Goal: Task Accomplishment & Management: Complete application form

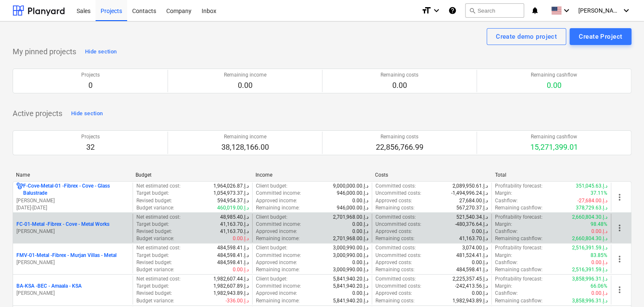
click at [68, 227] on p "FC-01-Metal - Fibrex - Cove - Metal Works" at bounding box center [62, 224] width 93 height 7
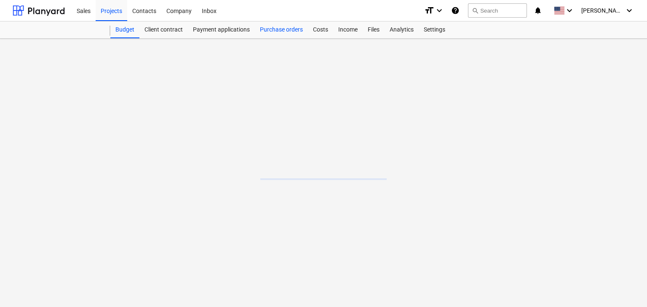
click at [283, 32] on div "Purchase orders" at bounding box center [281, 29] width 53 height 17
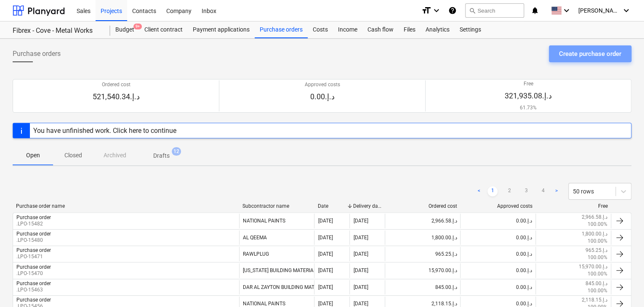
click at [592, 53] on div "Create purchase order" at bounding box center [590, 53] width 62 height 11
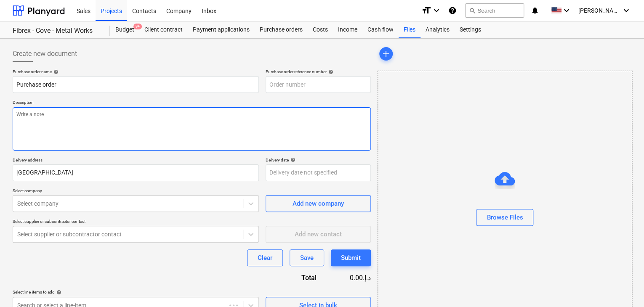
click at [232, 110] on textarea at bounding box center [192, 128] width 358 height 43
type textarea "x"
type input "FC-01-Metal-PO-299"
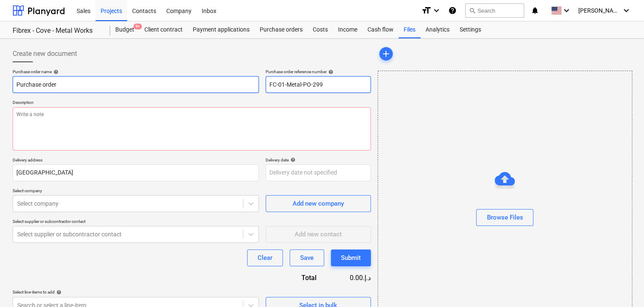
drag, startPoint x: 338, startPoint y: 83, endPoint x: 247, endPoint y: 79, distance: 91.0
click at [247, 79] on div "Purchase order name help Purchase order Purchase order reference number help FC…" at bounding box center [192, 81] width 358 height 24
type textarea "x"
type input "."
type textarea "x"
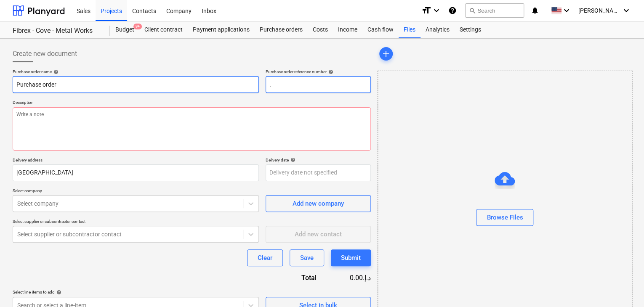
type input ".L"
type textarea "x"
type input ".LP"
type textarea "x"
type input ".LPO"
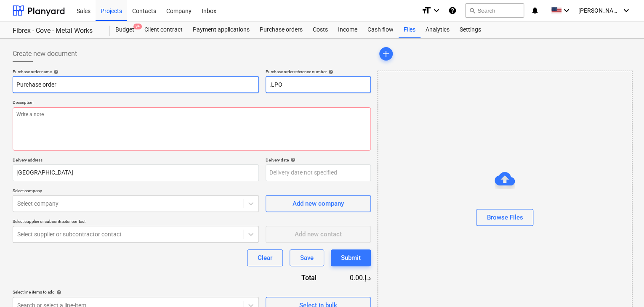
type textarea "x"
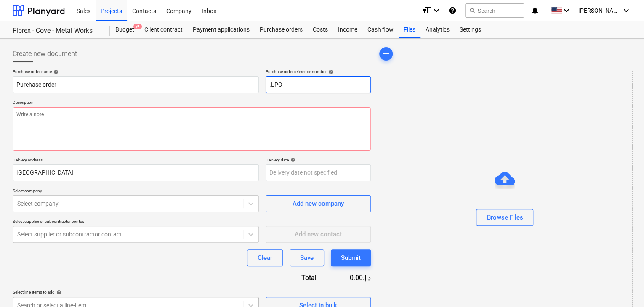
type input ".LPO-"
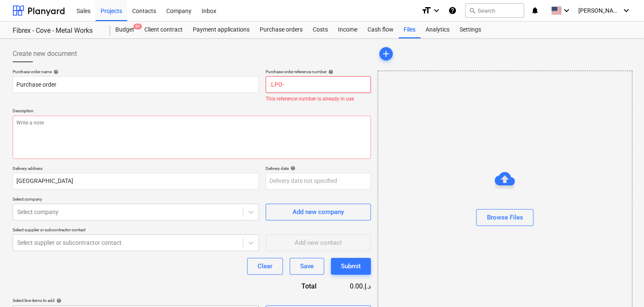
type textarea "x"
type input ".LPO-1"
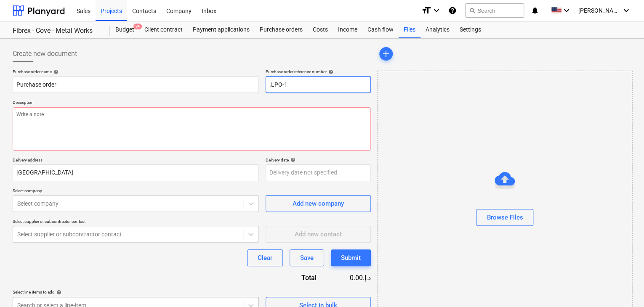
type textarea "x"
type input ".LPO-15"
type textarea "x"
type input ".LPO-155"
type textarea "x"
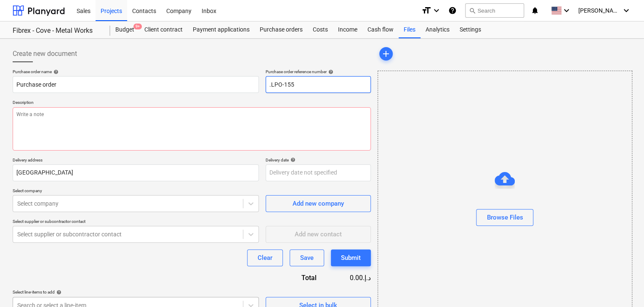
type input ".LPO-1550"
type textarea "x"
type input ".LPO-15502"
type textarea "x"
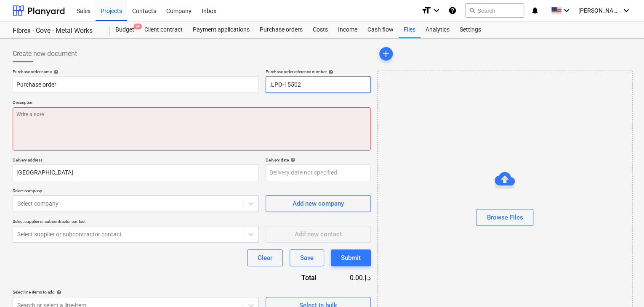
type input ".LPO-15502"
click at [88, 143] on textarea at bounding box center [192, 128] width 358 height 43
type textarea "x"
type textarea "0"
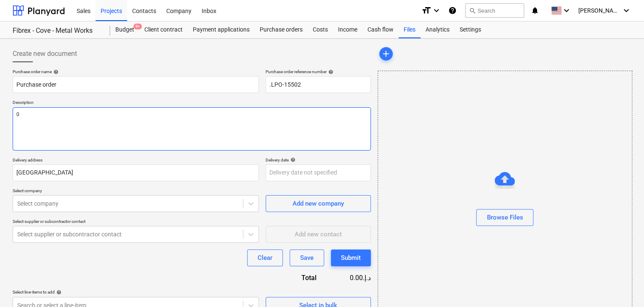
type textarea "x"
type textarea "09"
type textarea "x"
type textarea "09/"
type textarea "x"
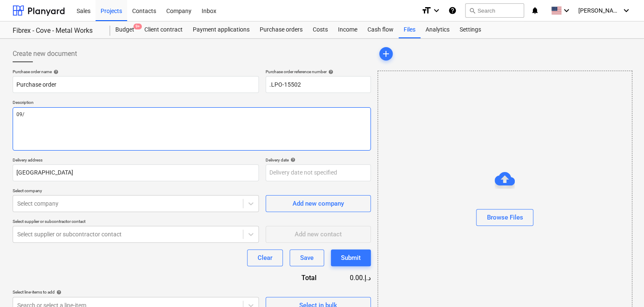
type textarea "09/S"
type textarea "x"
type textarea "09/SE"
type textarea "x"
type textarea "09/SEP"
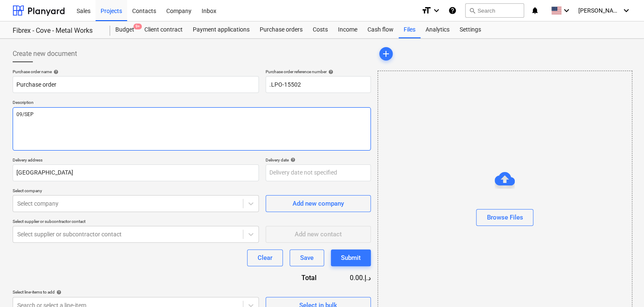
type textarea "x"
type textarea "09/SEP/"
type textarea "x"
type textarea "09/[DATE]"
type textarea "x"
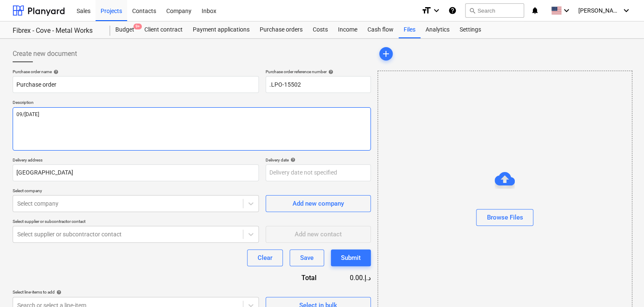
type textarea "[DATE]"
type textarea "x"
type textarea "[DATE]"
type textarea "x"
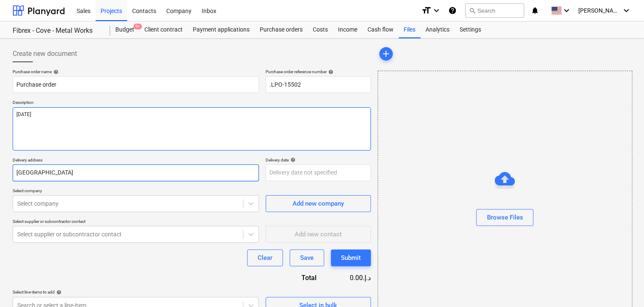
type textarea "[DATE]"
click at [42, 176] on input "[GEOGRAPHIC_DATA]" at bounding box center [136, 173] width 246 height 17
type textarea "x"
type input "Duba"
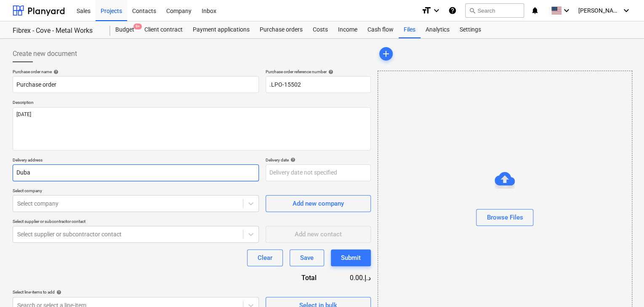
type textarea "x"
type input "Dub"
type textarea "x"
type input "Du"
type textarea "x"
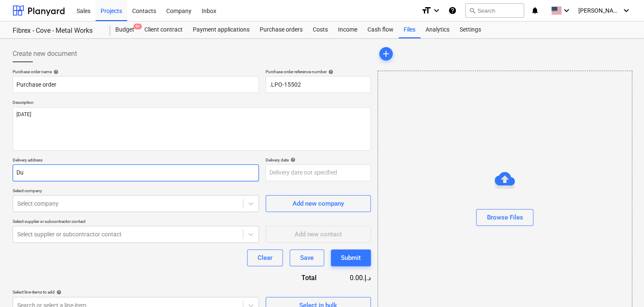
type input "D"
type textarea "x"
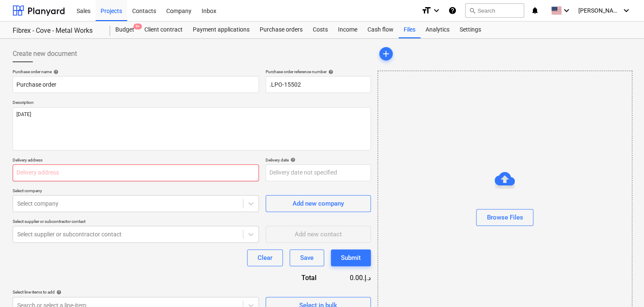
type textarea "x"
type input "L"
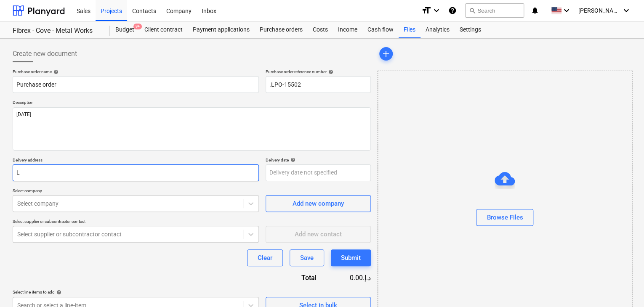
type textarea "x"
type input "LU"
type textarea "x"
type input "LUC"
type textarea "x"
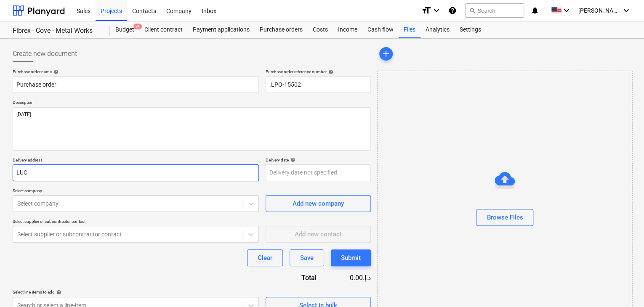
type input "LUCK"
type textarea "x"
type input "LUCKY"
type textarea "x"
type input "LUCKY"
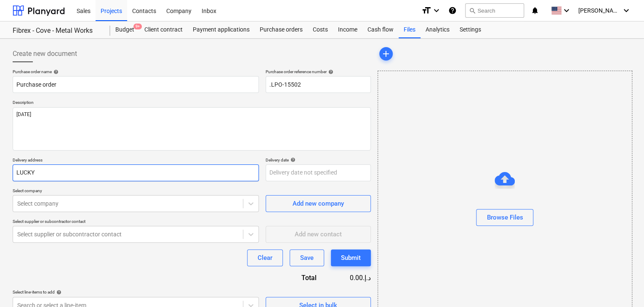
type textarea "x"
type input "LUCKY E"
type textarea "x"
type input "LUCKY EN"
type textarea "x"
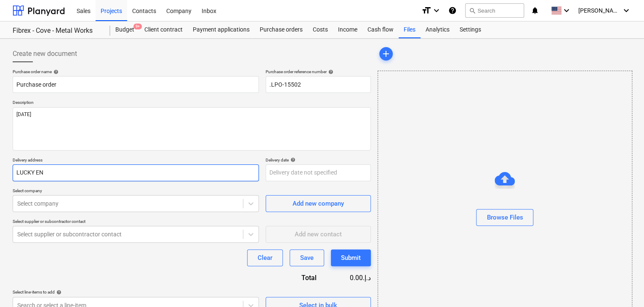
type input "LUCKY ENG"
type textarea "x"
type input "LUCKY ENGI"
type textarea "x"
type input "LUCKY ENGIN"
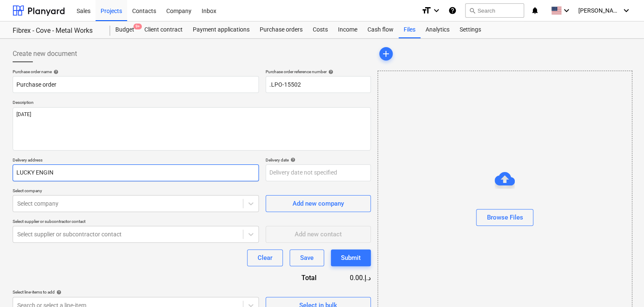
type textarea "x"
type input "LUCKY ENGINE"
type textarea "x"
type input "LUCKY ENGINEE"
type textarea "x"
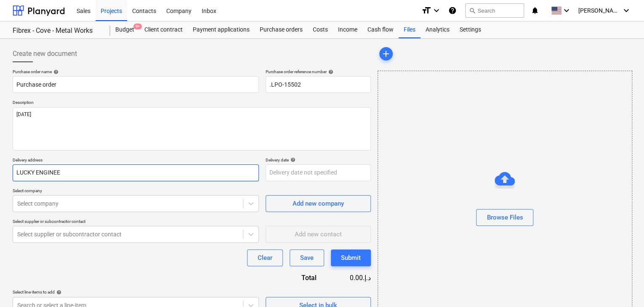
type input "LUCKY ENGINEER"
type textarea "x"
type input "LUCKY ENGINEERI"
type textarea "x"
type input "LUCKY ENGINEERIN"
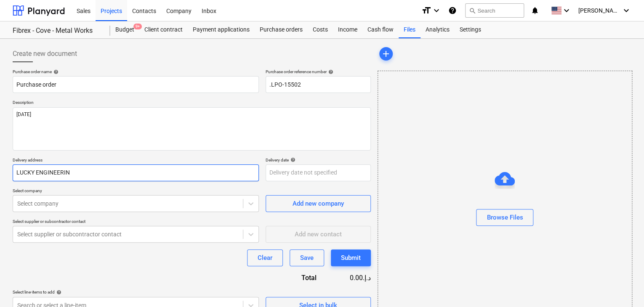
type textarea "x"
type input "LUCKY ENGINEERING"
type textarea "x"
type input "LUCKY ENGINEERING"
type textarea "x"
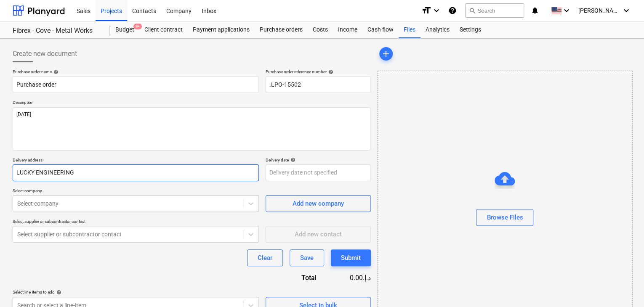
type input "LUCKY ENGINEERING S"
type textarea "x"
type input "LUCKY ENGINEERING SE"
type textarea "x"
type input "LUCKY ENGINEERING SER"
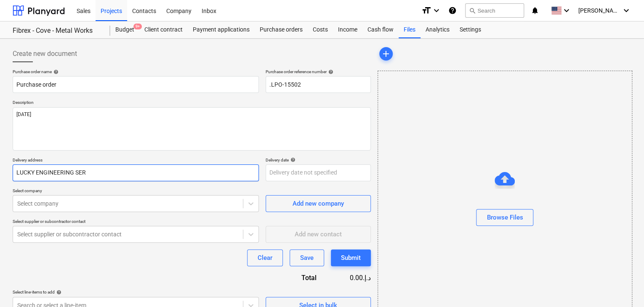
type textarea "x"
type input "LUCKY ENGINEERING SERV"
type textarea "x"
type input "LUCKY ENGINEERING SERVI"
type textarea "x"
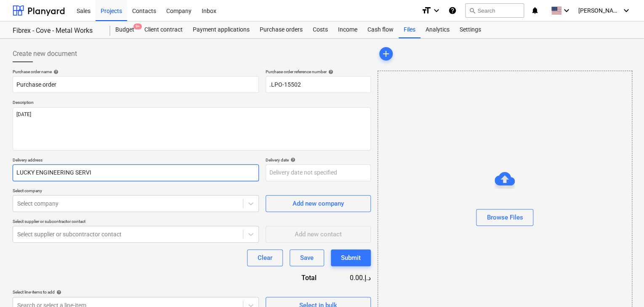
type input "LUCKY ENGINEERING SERVIC"
type textarea "x"
type input "LUCKY ENGINEERING SERVICE"
type textarea "x"
type input "LUCKY ENGINEERING SERVICES"
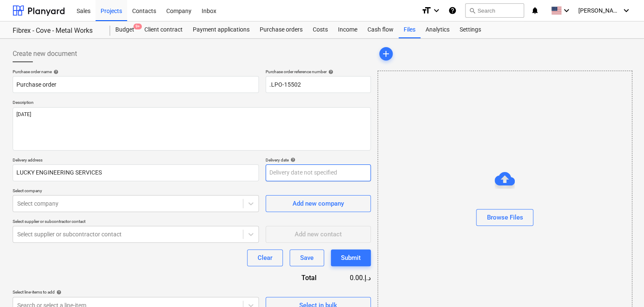
click at [300, 165] on body "Sales Projects Contacts Company Inbox format_size keyboard_arrow_down help sear…" at bounding box center [322, 153] width 644 height 307
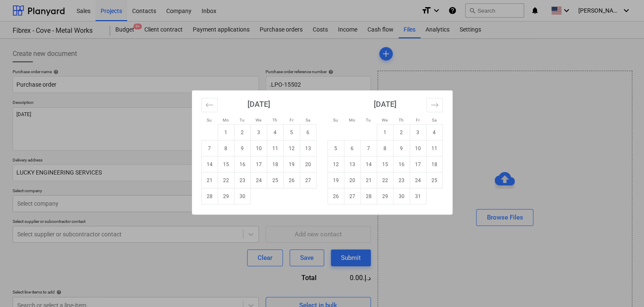
drag, startPoint x: 239, startPoint y: 199, endPoint x: 154, endPoint y: 202, distance: 85.1
click at [232, 200] on tr "28 29 30" at bounding box center [258, 197] width 115 height 16
drag, startPoint x: 241, startPoint y: 196, endPoint x: 80, endPoint y: 204, distance: 161.5
click at [233, 197] on tr "28 29 30" at bounding box center [258, 197] width 115 height 16
click at [239, 198] on td "30" at bounding box center [242, 197] width 16 height 16
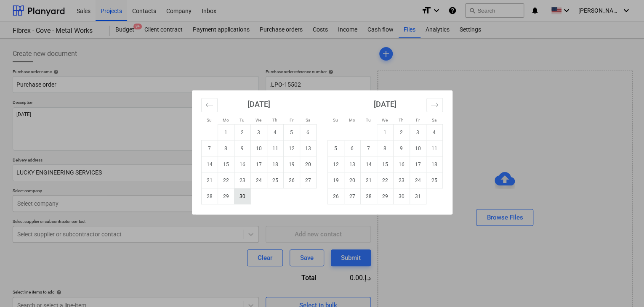
type textarea "x"
type input "[DATE]"
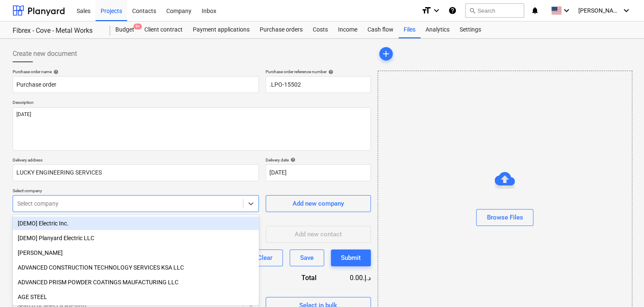
click at [131, 203] on body "Sales Projects Contacts Company Inbox format_size keyboard_arrow_down help sear…" at bounding box center [322, 153] width 644 height 307
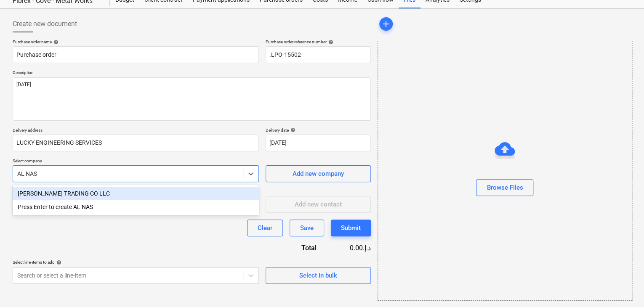
type input "[PERSON_NAME]"
click at [125, 192] on div "[PERSON_NAME] TRADING CO LLC" at bounding box center [136, 193] width 246 height 13
type textarea "x"
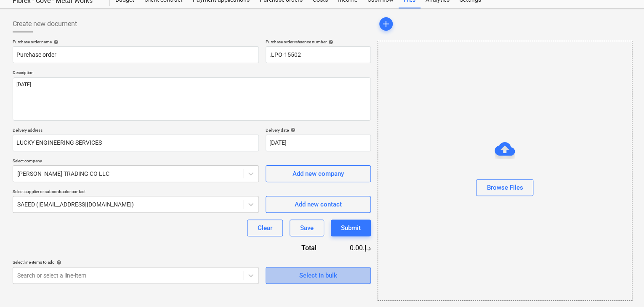
click at [325, 270] on div "Select in bulk" at bounding box center [318, 275] width 38 height 11
type textarea "x"
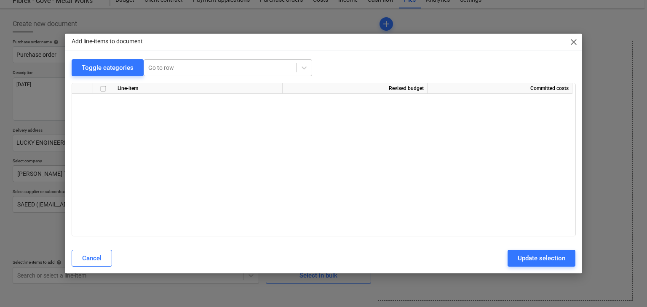
scroll to position [9900, 0]
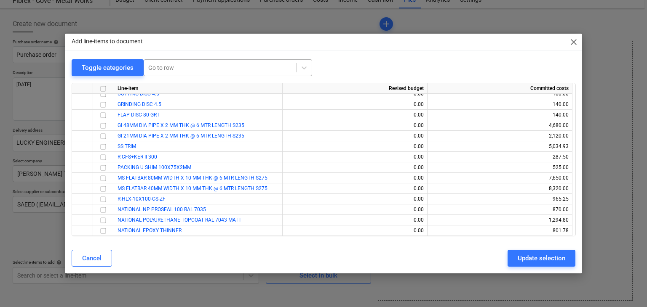
click at [165, 62] on div "Go to row" at bounding box center [220, 68] width 152 height 12
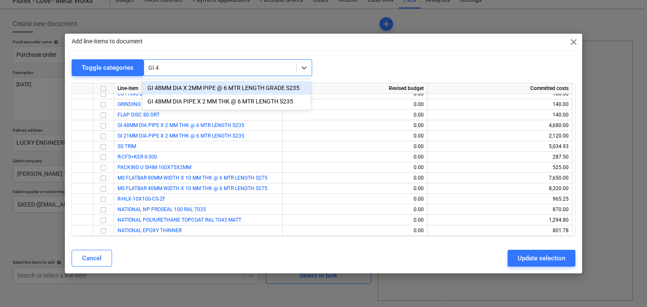
type input "GI 48"
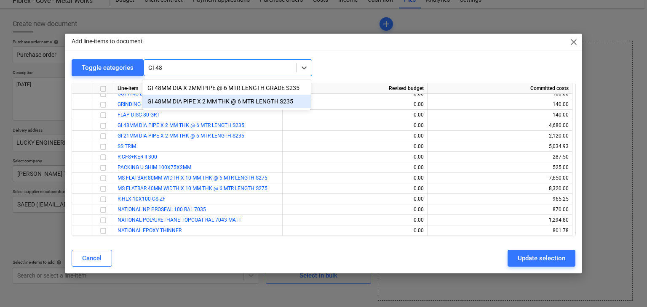
click at [174, 104] on div "GI 48MM DIA PIPE X 2 MM THK @ 6 MTR LENGTH S235" at bounding box center [226, 101] width 168 height 13
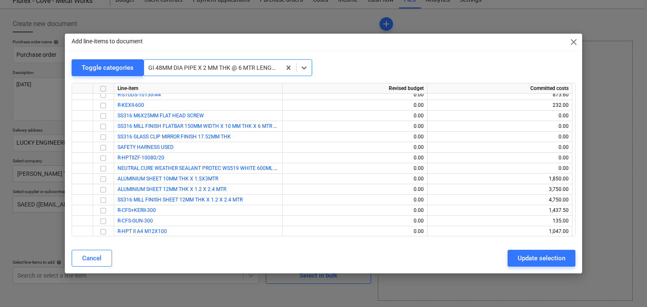
scroll to position [5900, 0]
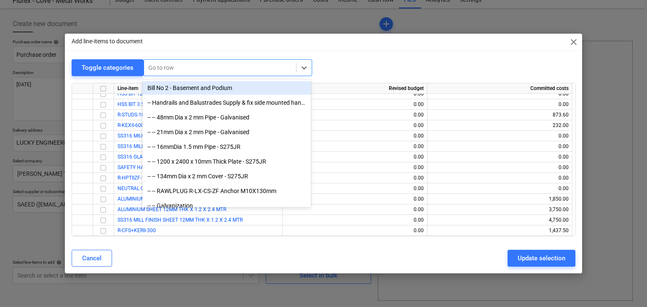
click at [174, 72] on div at bounding box center [220, 68] width 144 height 8
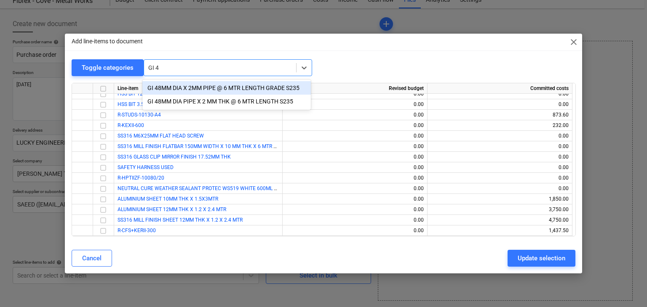
type input "GI 48"
click at [187, 88] on div "GI 48MM DIA X 2MM PIPE @ 6 MTR LENGTH GRADE S235" at bounding box center [226, 87] width 168 height 13
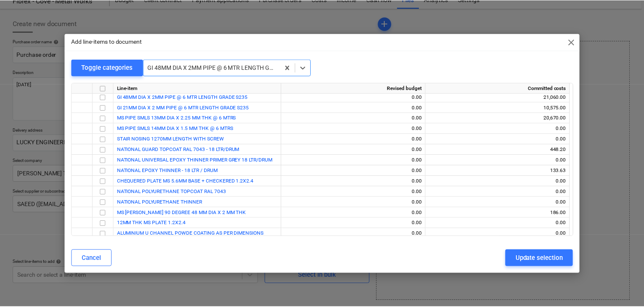
scroll to position [3579, 0]
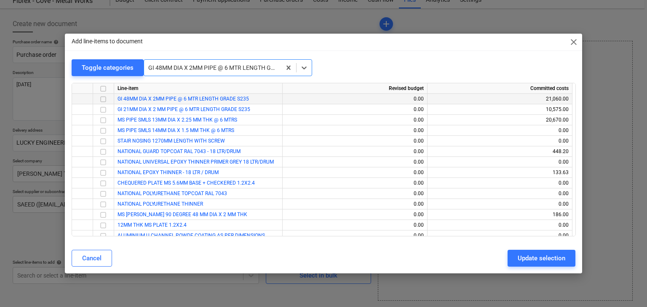
click at [99, 96] on input "checkbox" at bounding box center [103, 99] width 10 height 10
click at [105, 108] on input "checkbox" at bounding box center [103, 110] width 10 height 10
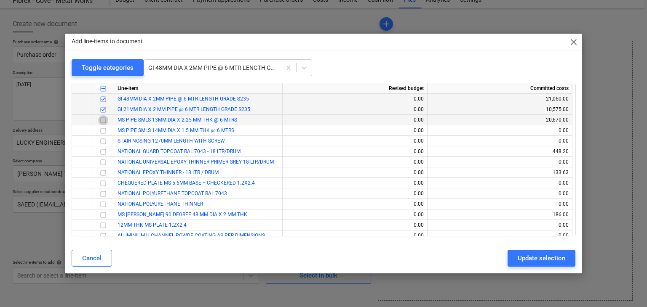
click at [100, 117] on input "checkbox" at bounding box center [103, 120] width 10 height 10
click at [522, 254] on div "Update selection" at bounding box center [541, 258] width 48 height 11
type textarea "x"
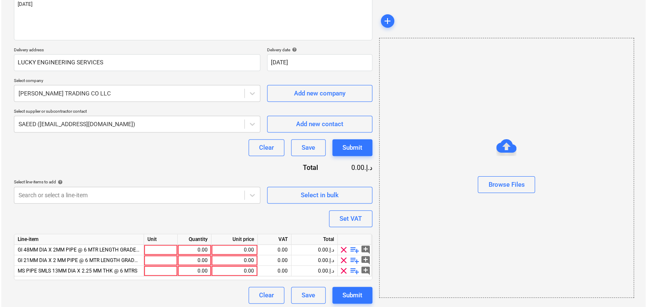
scroll to position [113, 0]
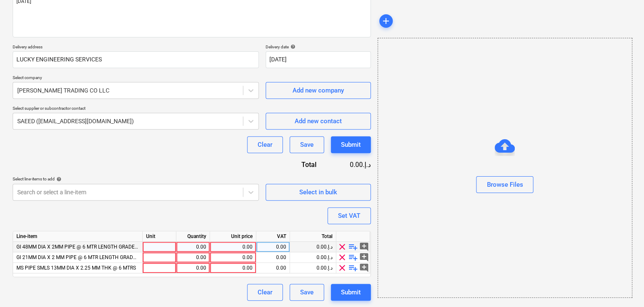
click at [148, 246] on div at bounding box center [160, 247] width 34 height 11
type input "NOS"
type textarea "x"
type input "NOS"
type textarea "x"
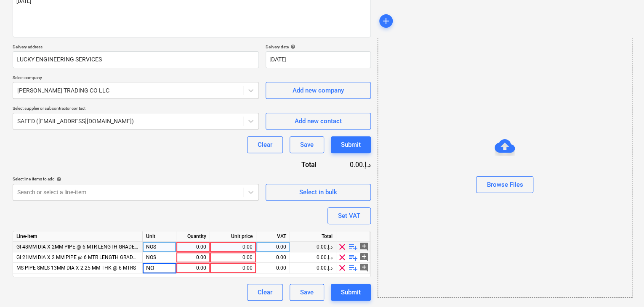
type input "NOS"
type textarea "x"
click at [197, 247] on div "0.00" at bounding box center [193, 247] width 27 height 11
type input "65"
type textarea "x"
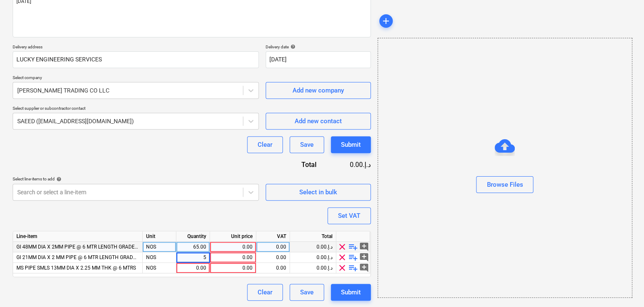
type input "55"
type textarea "x"
type input "80"
type textarea "x"
click at [232, 246] on div "0.00" at bounding box center [232, 247] width 39 height 11
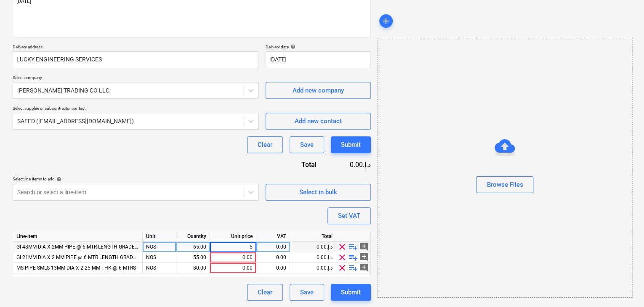
type input "52"
type textarea "x"
type input "26.5"
type textarea "x"
type input "31"
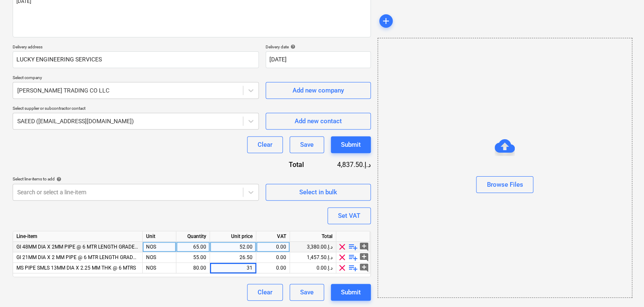
type textarea "x"
click at [425, 208] on div "Browse Files" at bounding box center [505, 168] width 255 height 260
click at [362, 209] on button "Set VAT" at bounding box center [349, 216] width 43 height 17
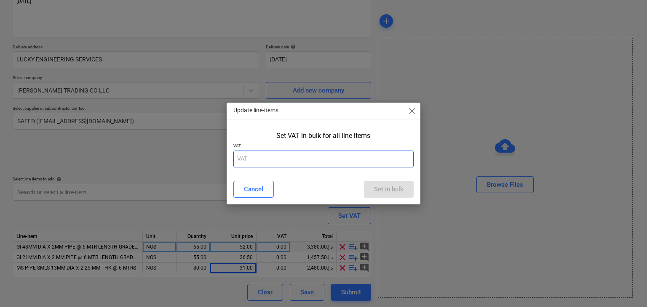
click at [293, 163] on input "text" at bounding box center [323, 159] width 181 height 17
type input "5"
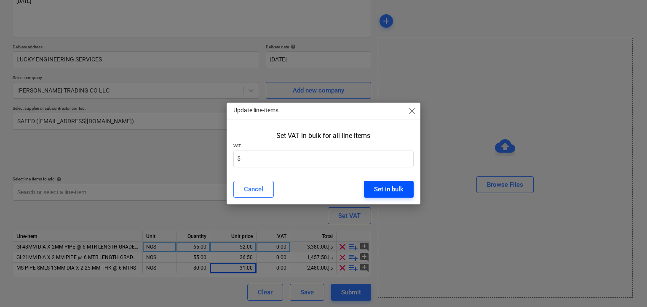
drag, startPoint x: 391, startPoint y: 196, endPoint x: 392, endPoint y: 192, distance: 4.2
click at [392, 194] on button "Set in bulk" at bounding box center [389, 189] width 50 height 17
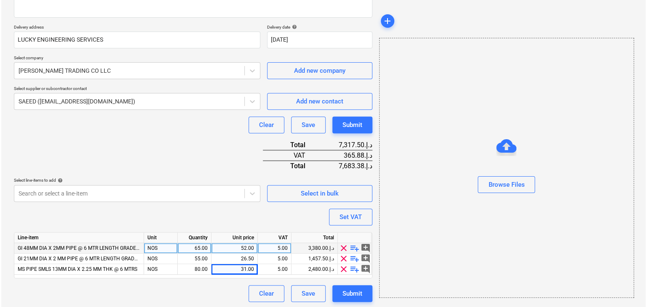
scroll to position [134, 0]
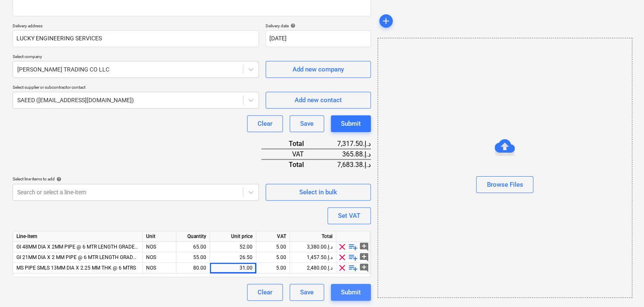
click at [357, 290] on div "Submit" at bounding box center [351, 292] width 20 height 11
type textarea "x"
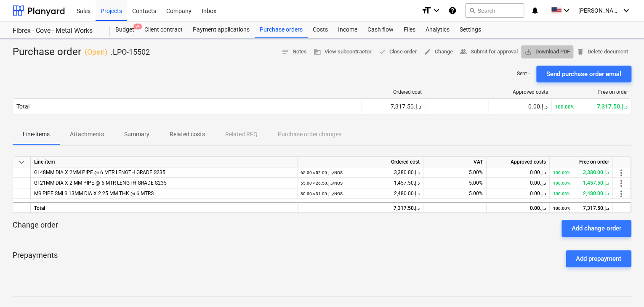
click at [542, 48] on span "save_alt Download PDF" at bounding box center [547, 52] width 45 height 10
